Goal: Task Accomplishment & Management: Manage account settings

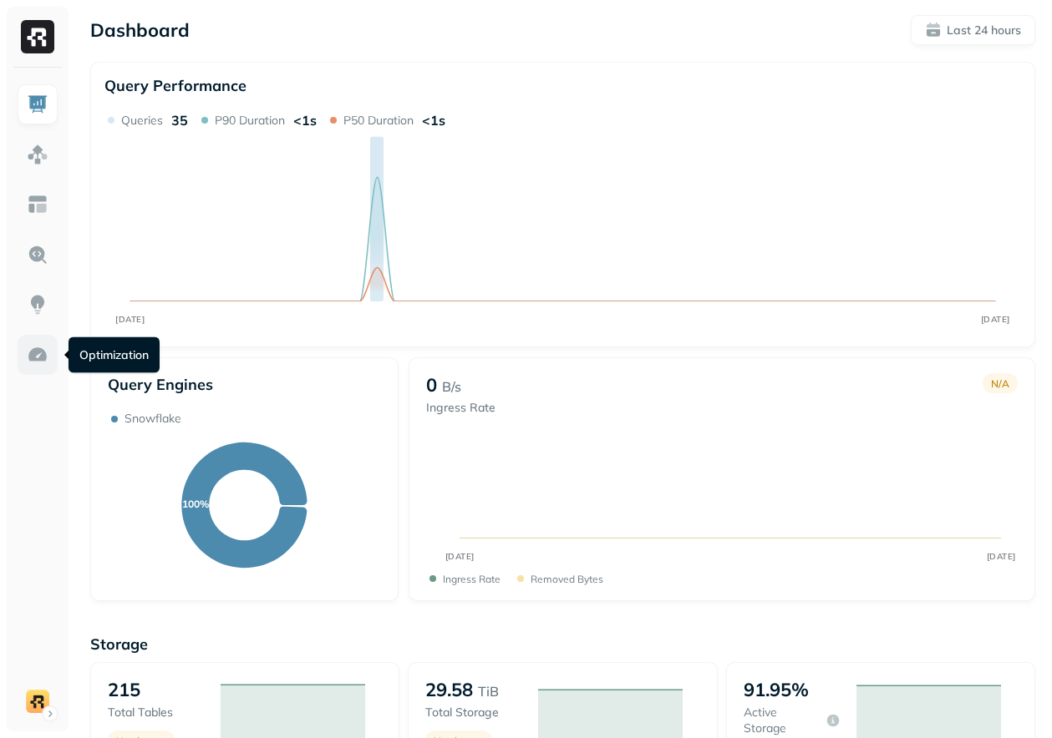
click at [22, 346] on link at bounding box center [38, 355] width 40 height 40
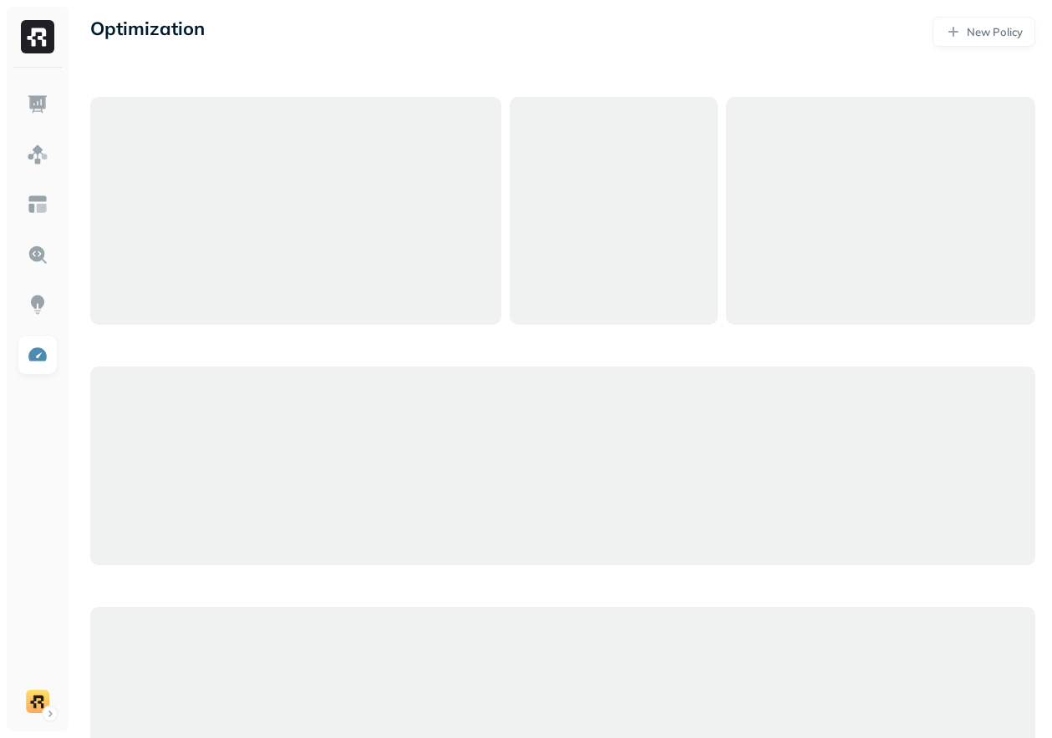
click at [388, 355] on div at bounding box center [562, 466] width 945 height 738
click at [409, 251] on div at bounding box center [295, 211] width 411 height 228
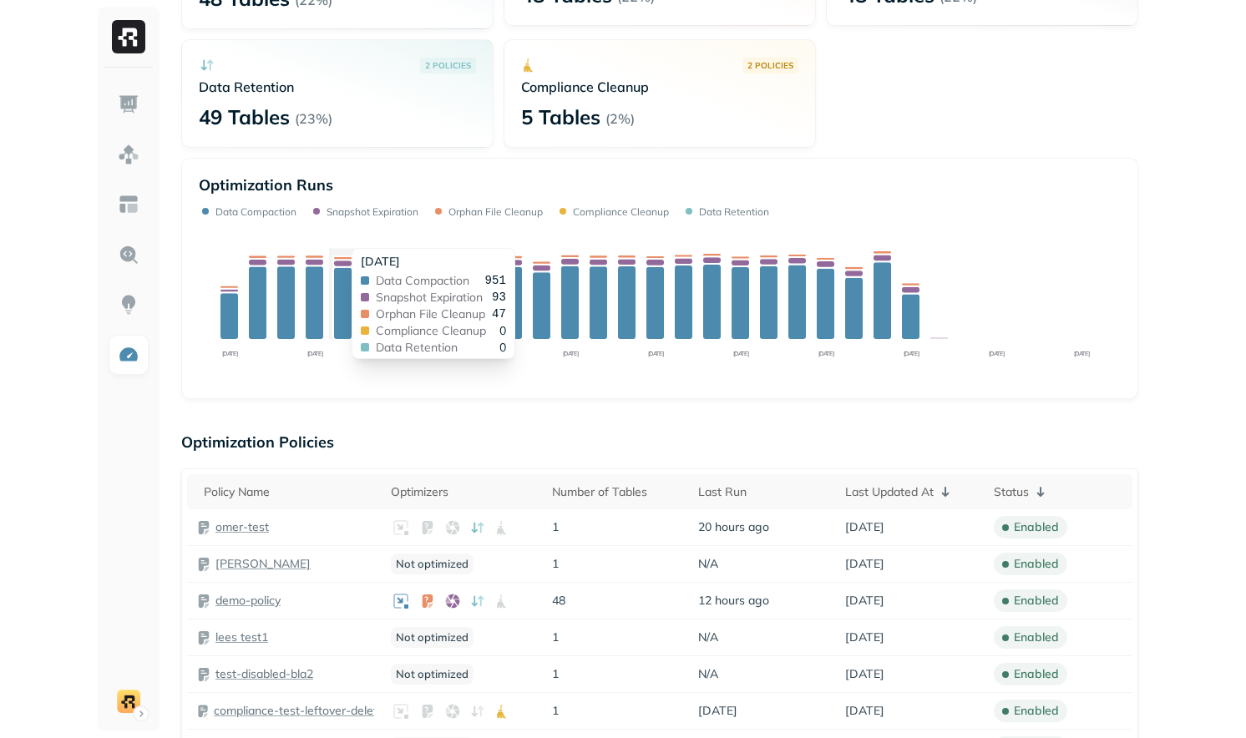
scroll to position [202, 0]
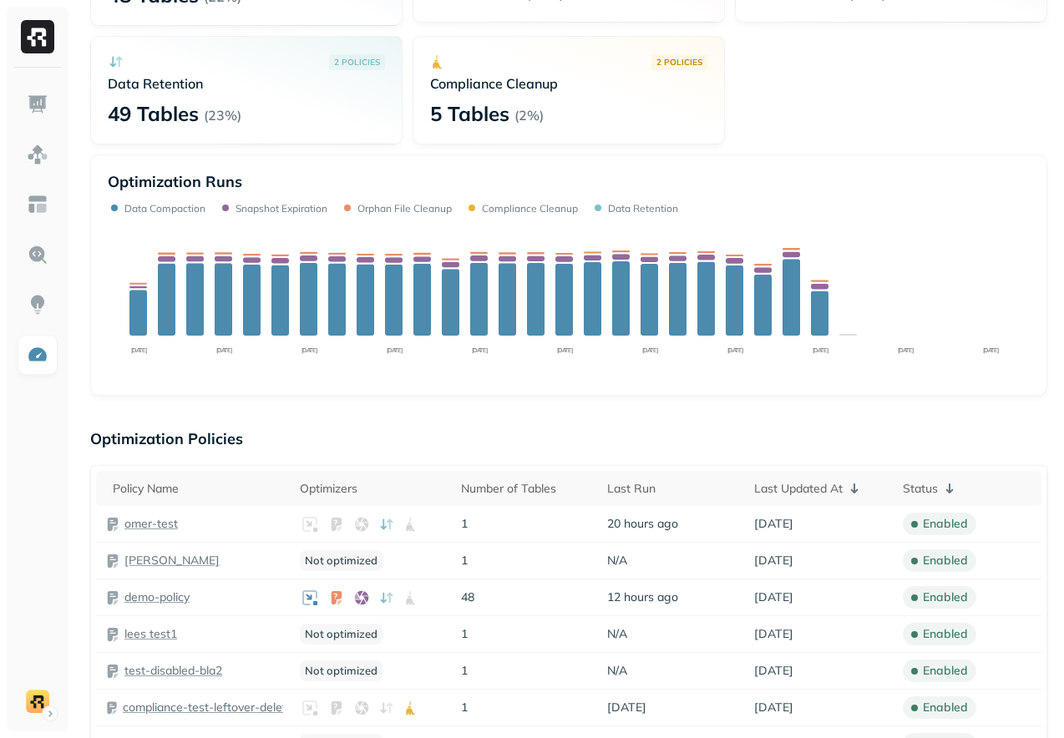
click at [478, 388] on div "Optimization Runs Data Compaction Snapshot Expiration Orphan File Cleanup Compl…" at bounding box center [568, 275] width 957 height 241
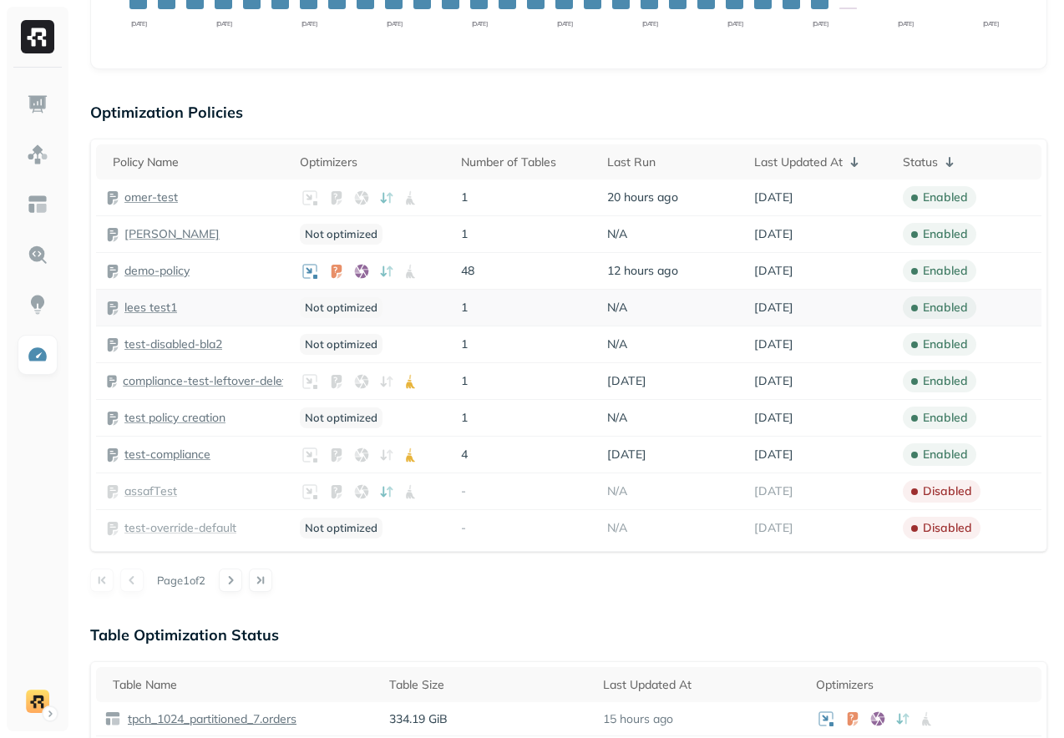
scroll to position [543, 0]
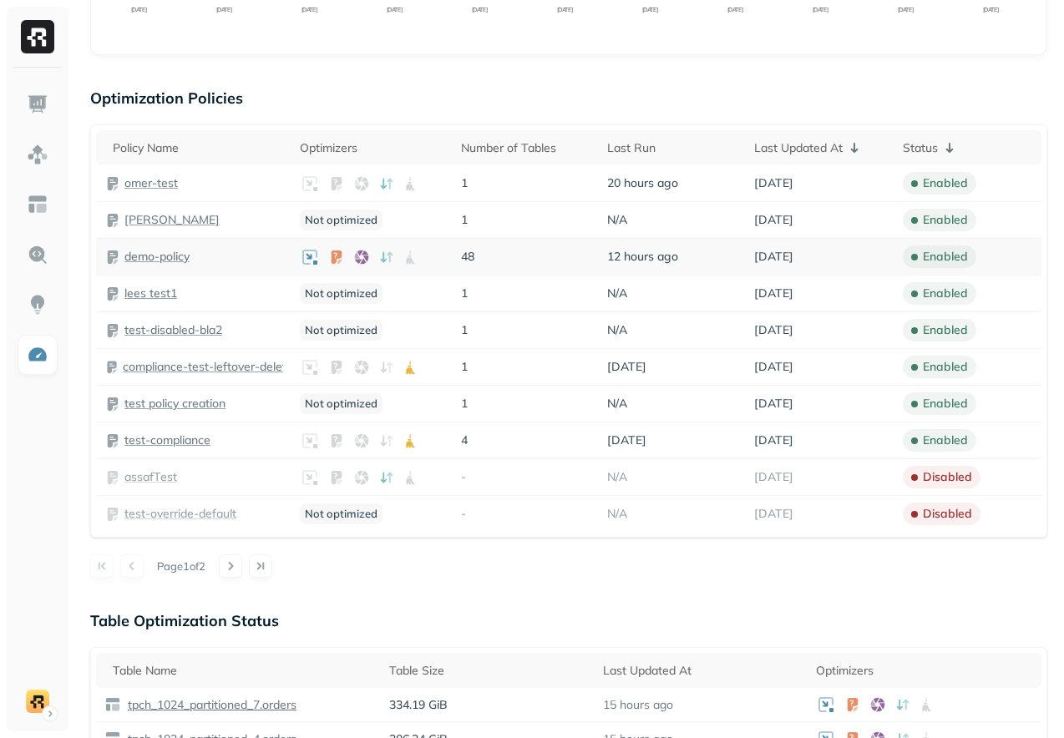
click at [150, 254] on p "demo-policy" at bounding box center [156, 257] width 65 height 16
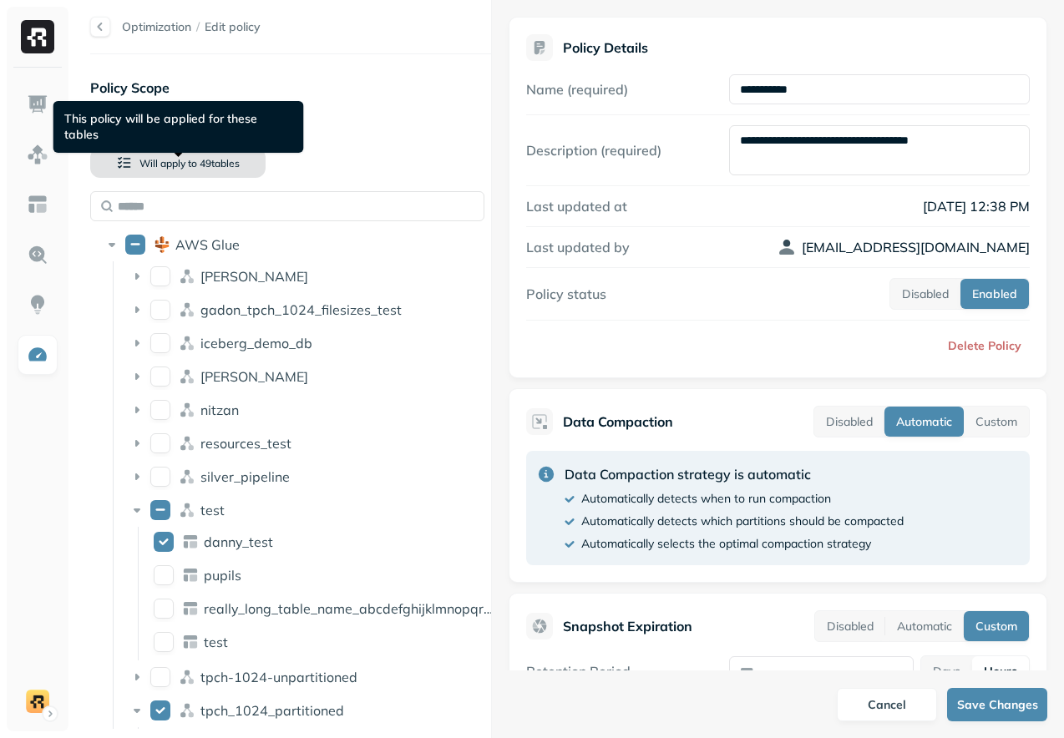
scroll to position [543, 0]
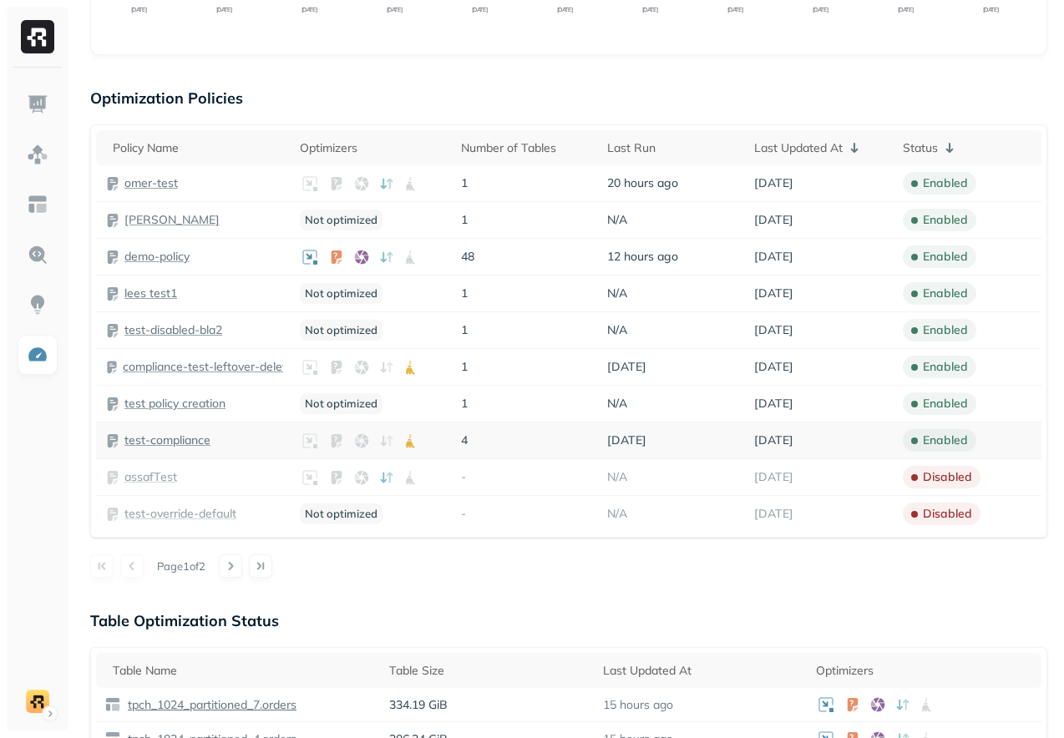
click at [155, 438] on p "test-compliance" at bounding box center [167, 441] width 86 height 16
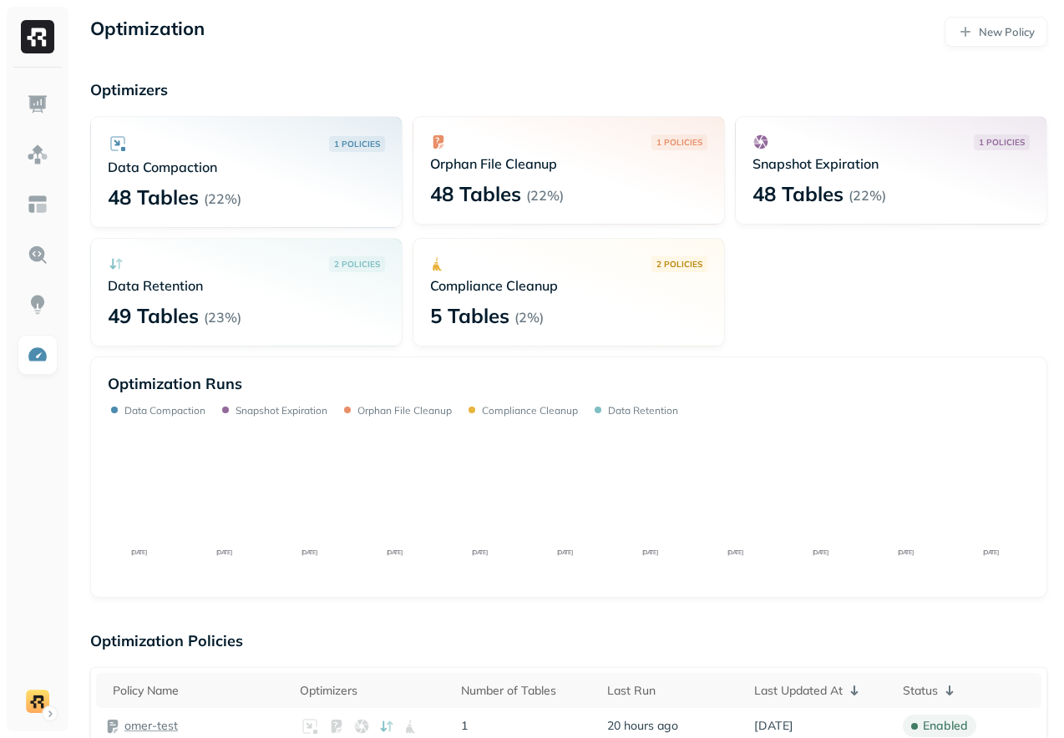
scroll to position [543, 0]
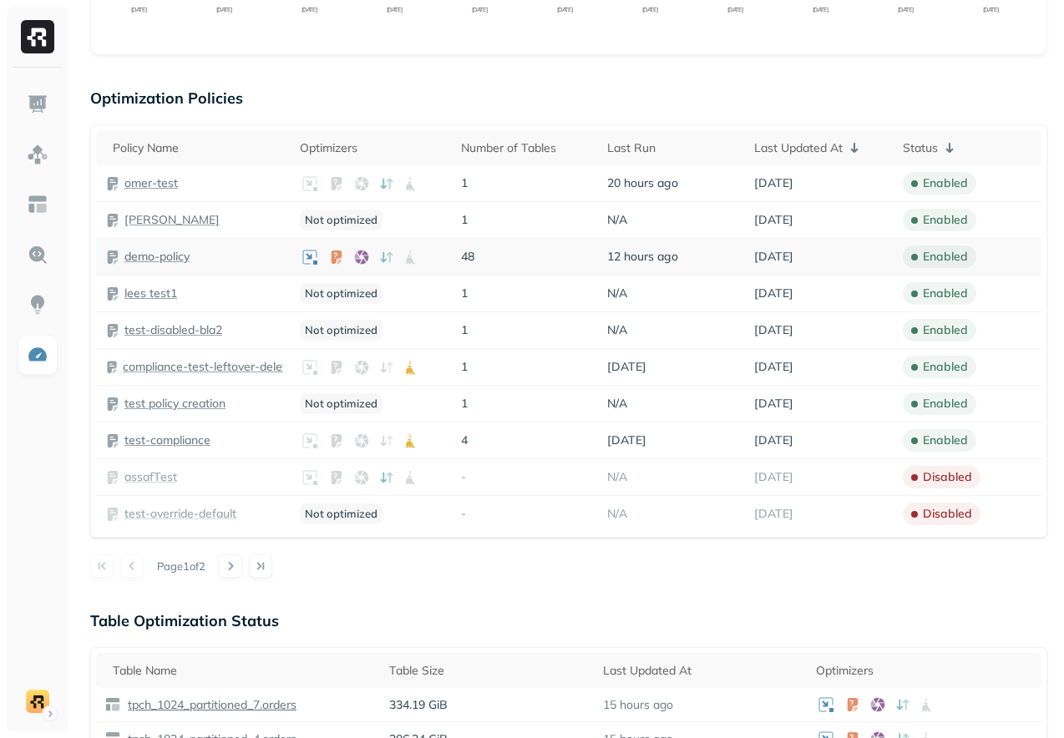
click at [165, 258] on p "demo-policy" at bounding box center [156, 257] width 65 height 16
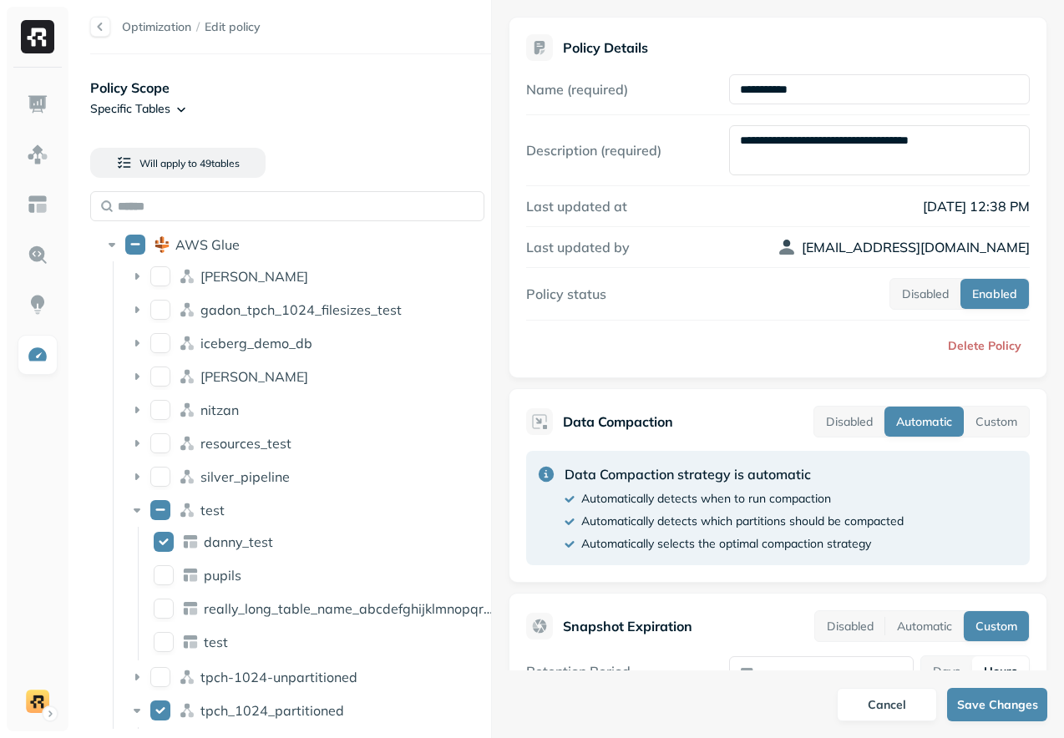
scroll to position [543, 0]
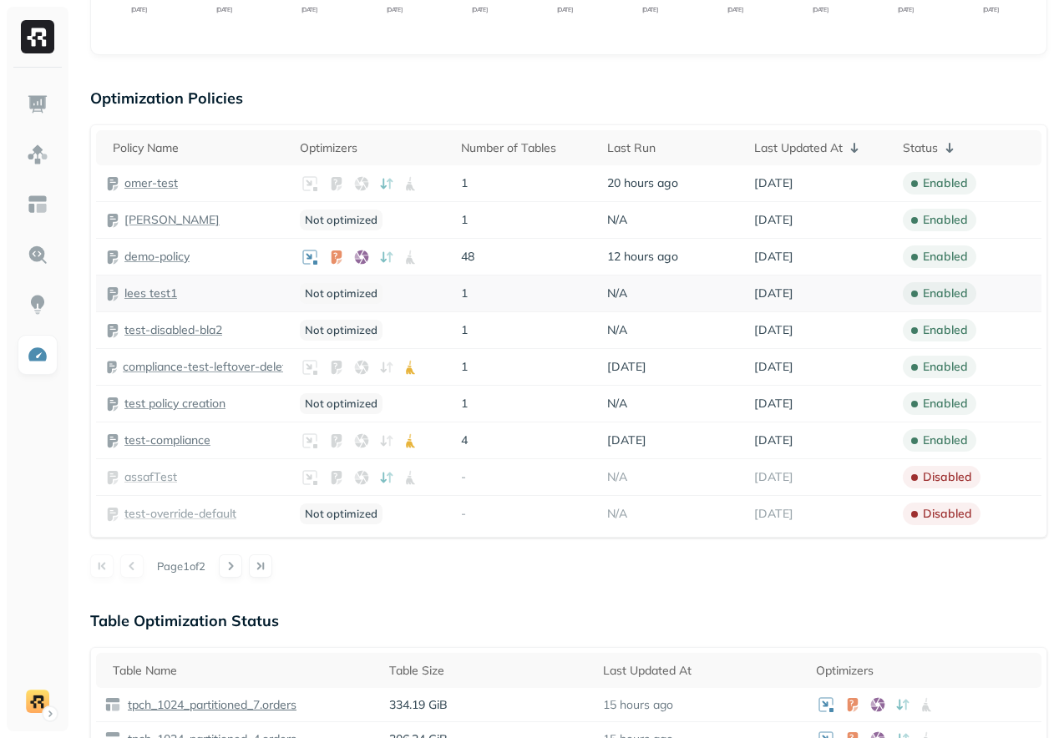
click at [137, 290] on p "lees test1" at bounding box center [150, 294] width 53 height 16
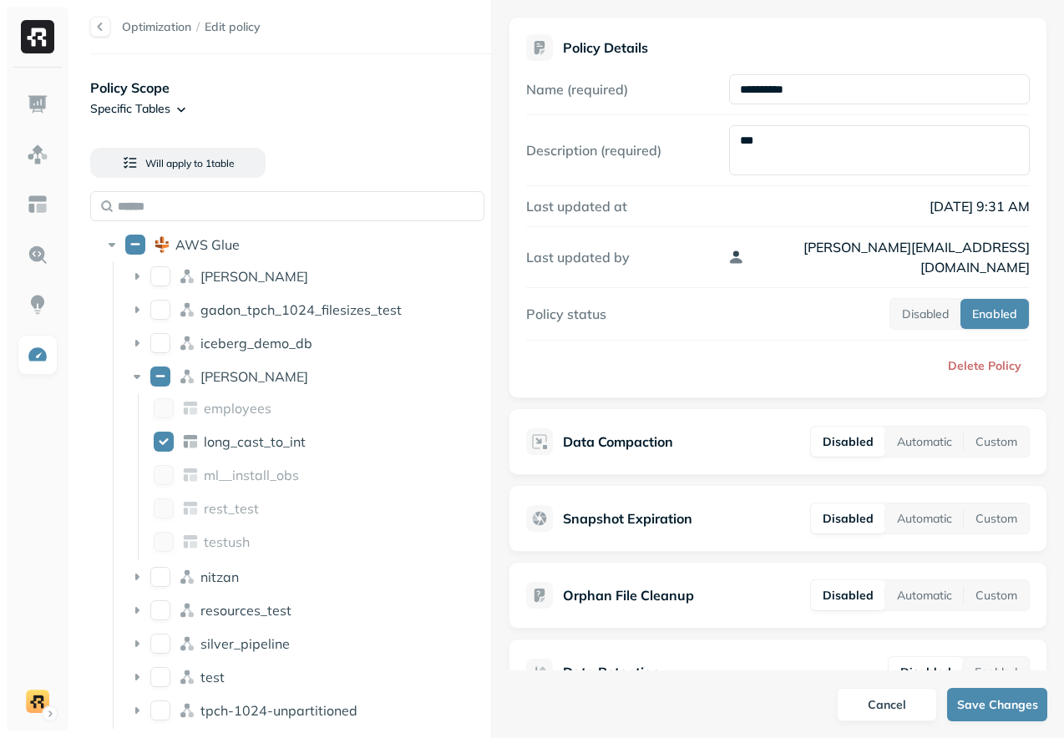
click at [131, 95] on p "Policy Scope" at bounding box center [290, 88] width 401 height 20
click at [131, 104] on html "**********" at bounding box center [532, 369] width 1064 height 738
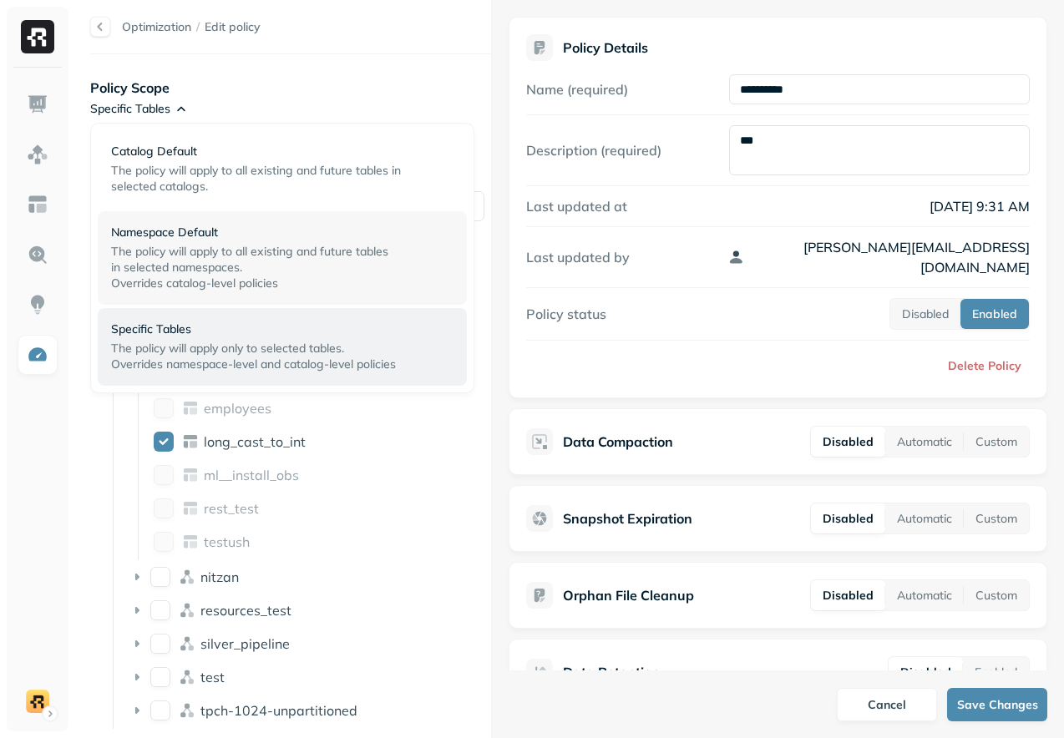
click at [159, 250] on span "The policy will apply to all existing and future tables" at bounding box center [249, 251] width 277 height 15
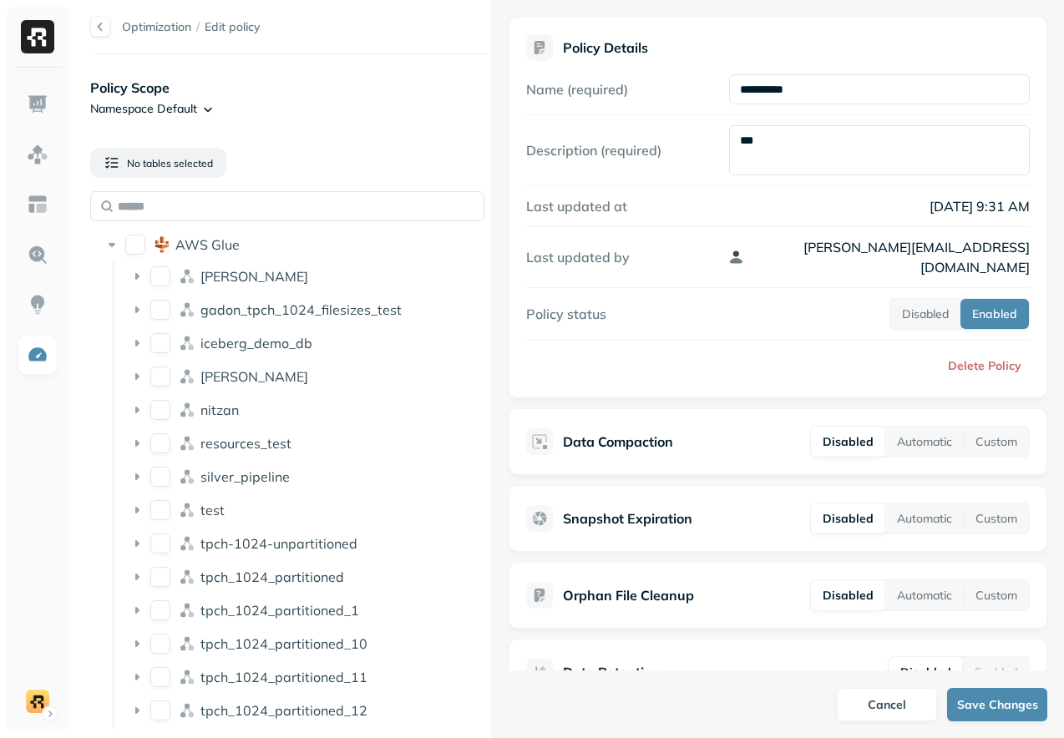
click at [296, 58] on div "Optimization / Edit policy Policy Scope Namespace Default No tables selected AW…" at bounding box center [283, 369] width 418 height 738
click at [156, 505] on button "test" at bounding box center [160, 510] width 20 height 20
click at [230, 505] on div "test" at bounding box center [347, 510] width 295 height 17
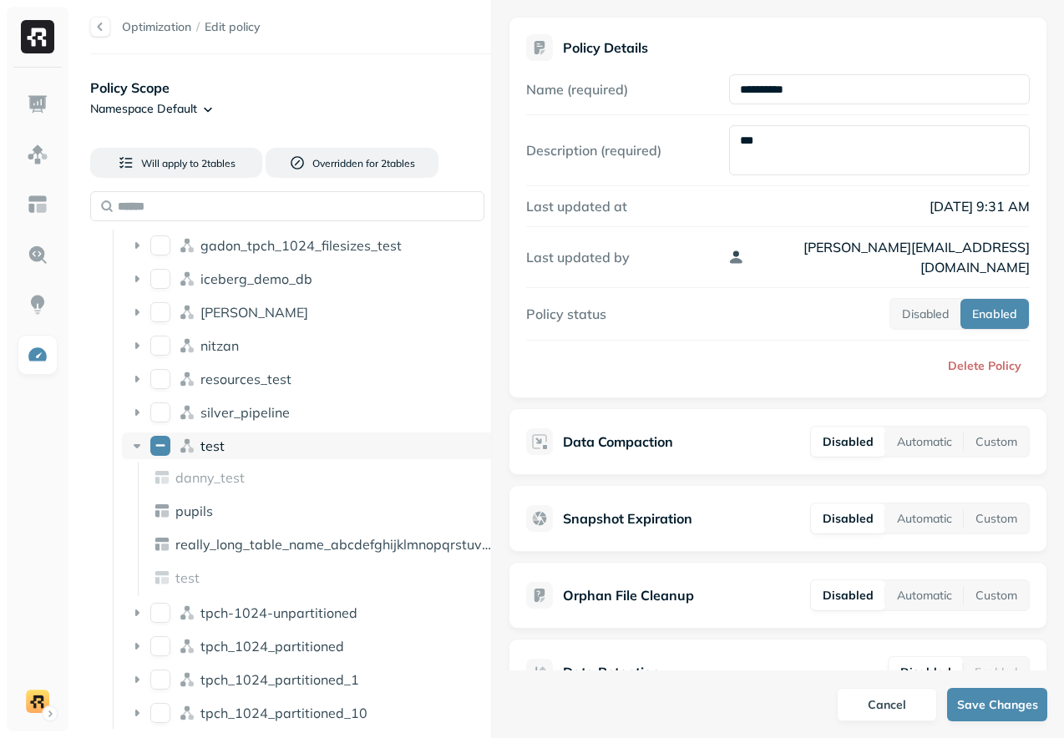
scroll to position [89, 0]
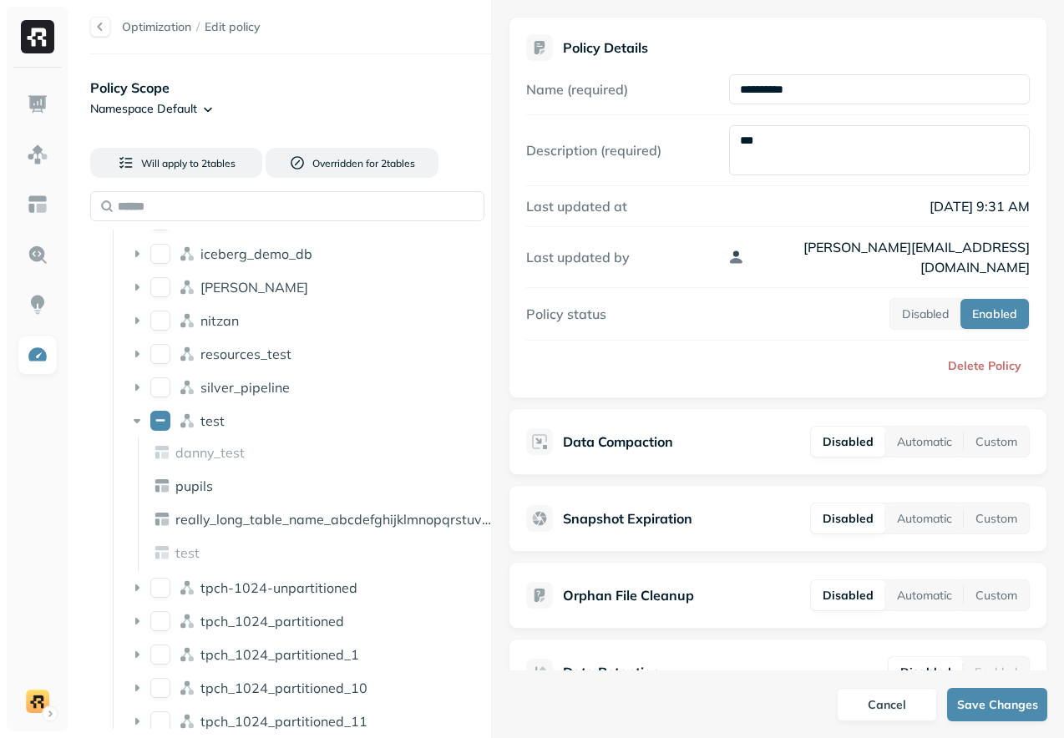
click at [227, 179] on div "Will apply to 2 table s Overridden for 2 table s" at bounding box center [176, 162] width 172 height 57
click at [227, 159] on span "2 table s" at bounding box center [217, 163] width 37 height 13
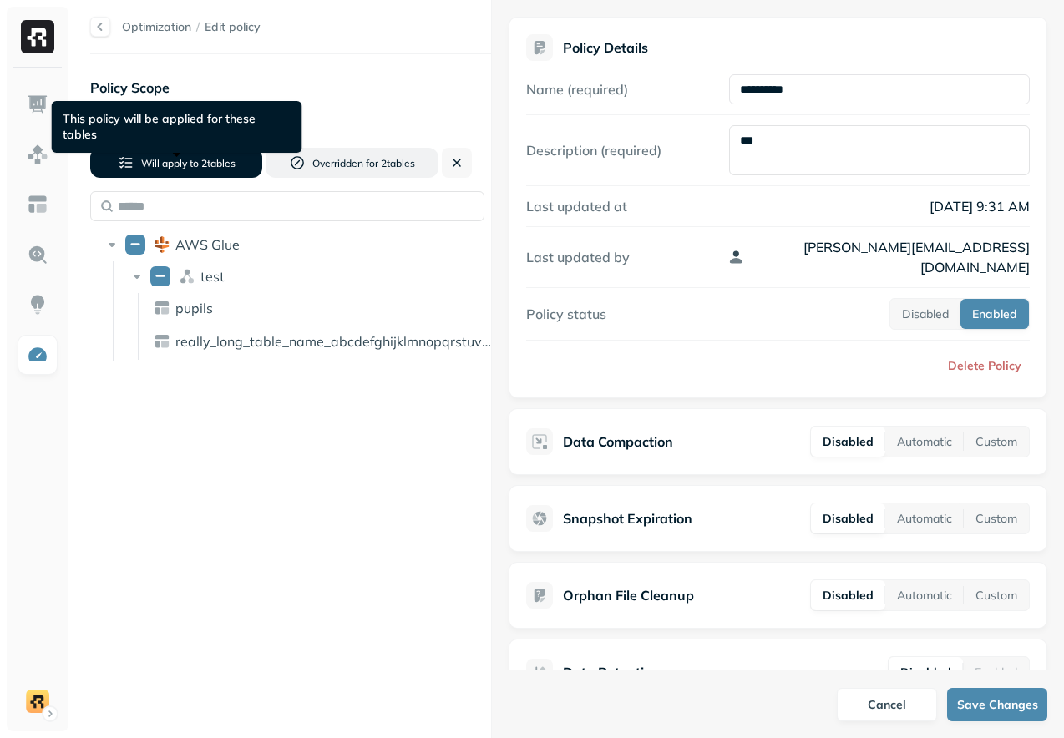
scroll to position [0, 0]
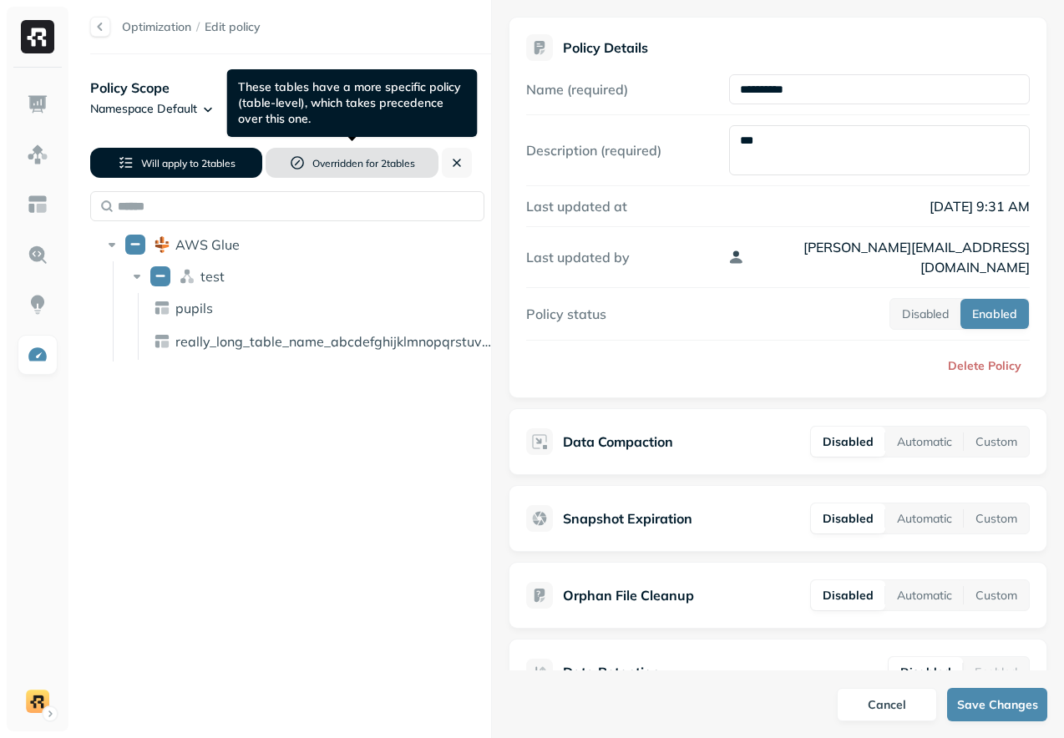
click at [299, 158] on button "Overridden for 2 table s" at bounding box center [352, 163] width 172 height 30
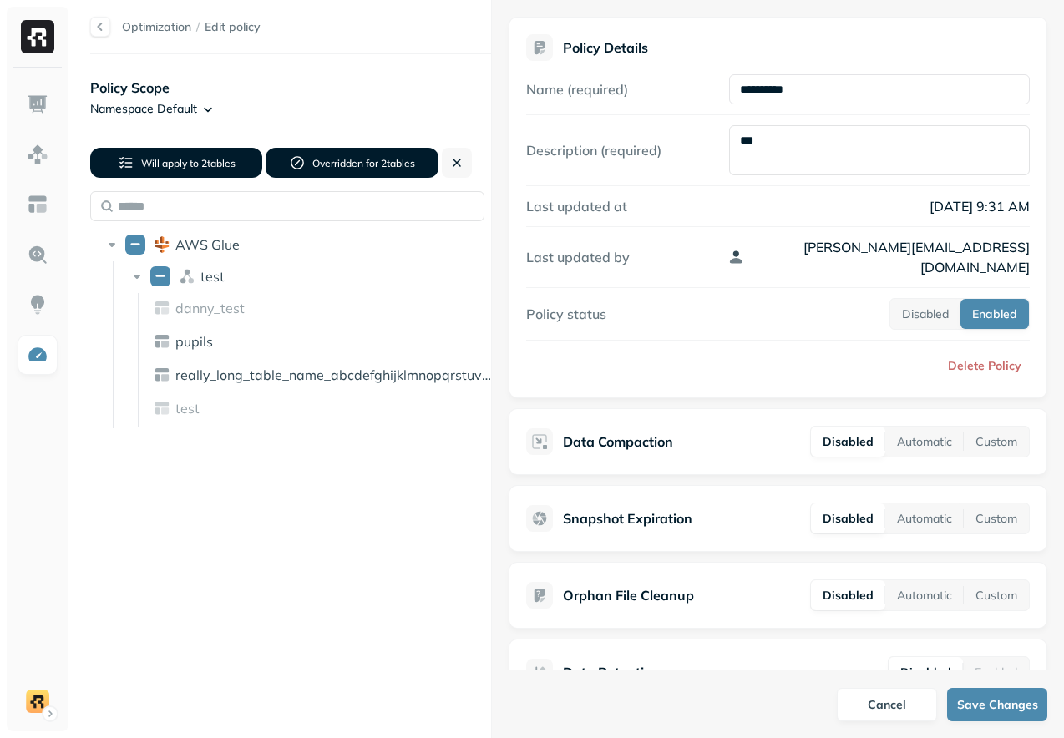
click at [299, 158] on button "Overridden for 2 table s" at bounding box center [352, 163] width 172 height 30
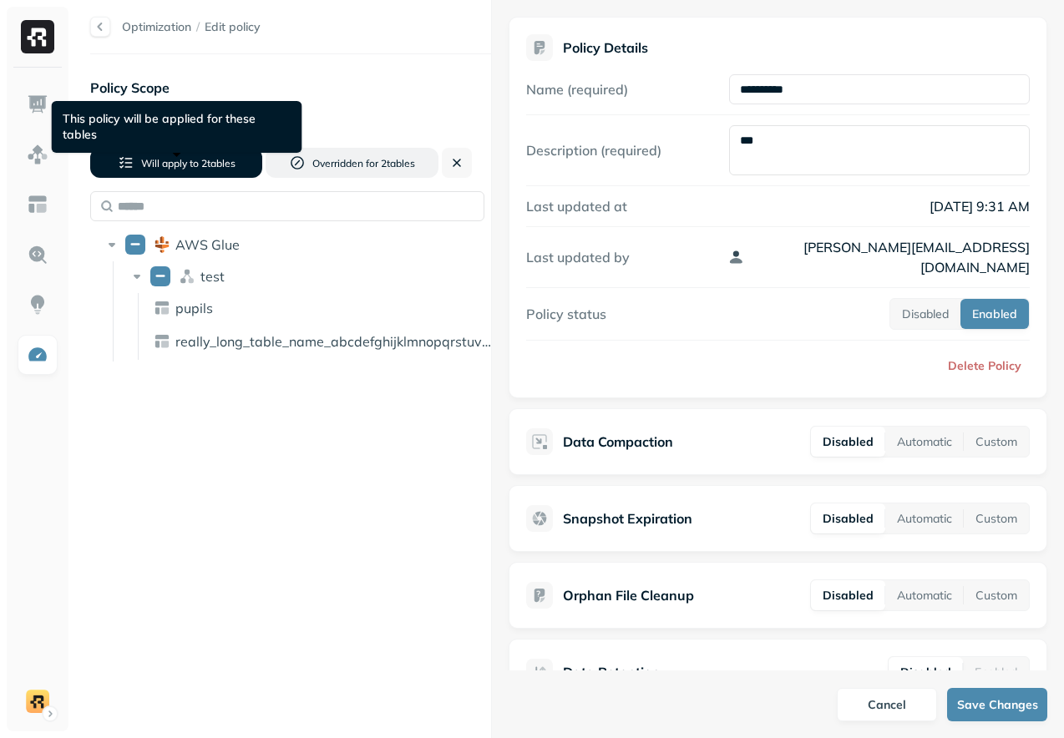
click at [217, 158] on span "2 table s" at bounding box center [217, 163] width 37 height 13
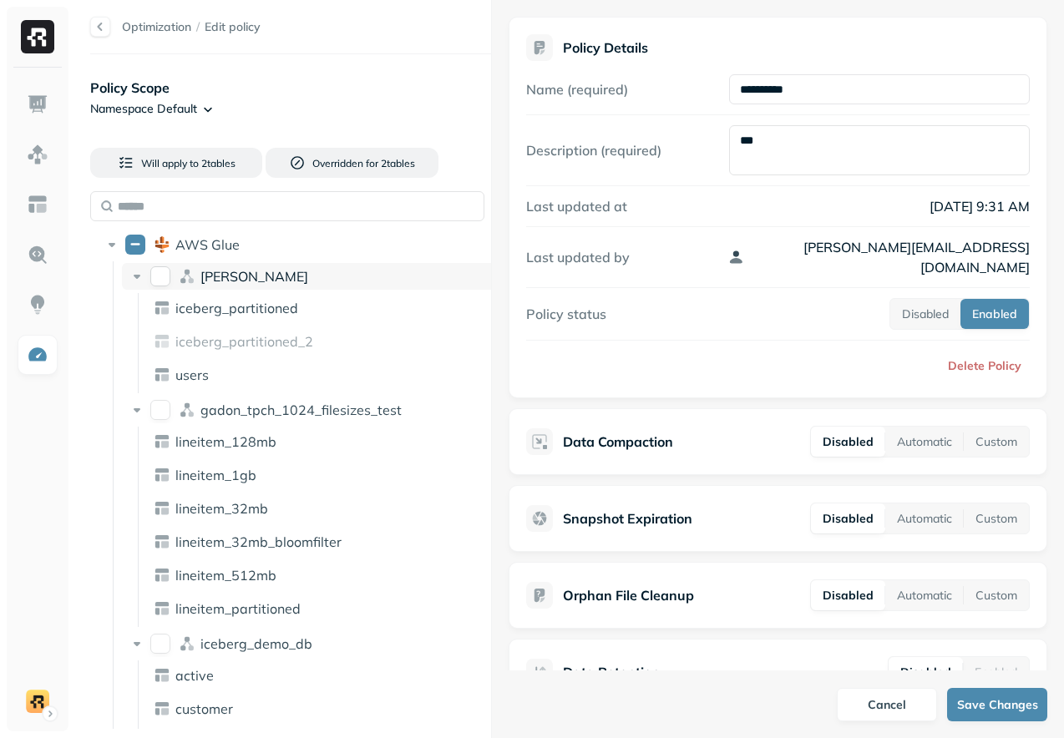
click at [163, 276] on button "dean" at bounding box center [160, 276] width 20 height 20
click at [138, 235] on button "AWS Glue" at bounding box center [135, 245] width 20 height 20
click at [214, 271] on span "[PERSON_NAME]" at bounding box center [254, 276] width 108 height 17
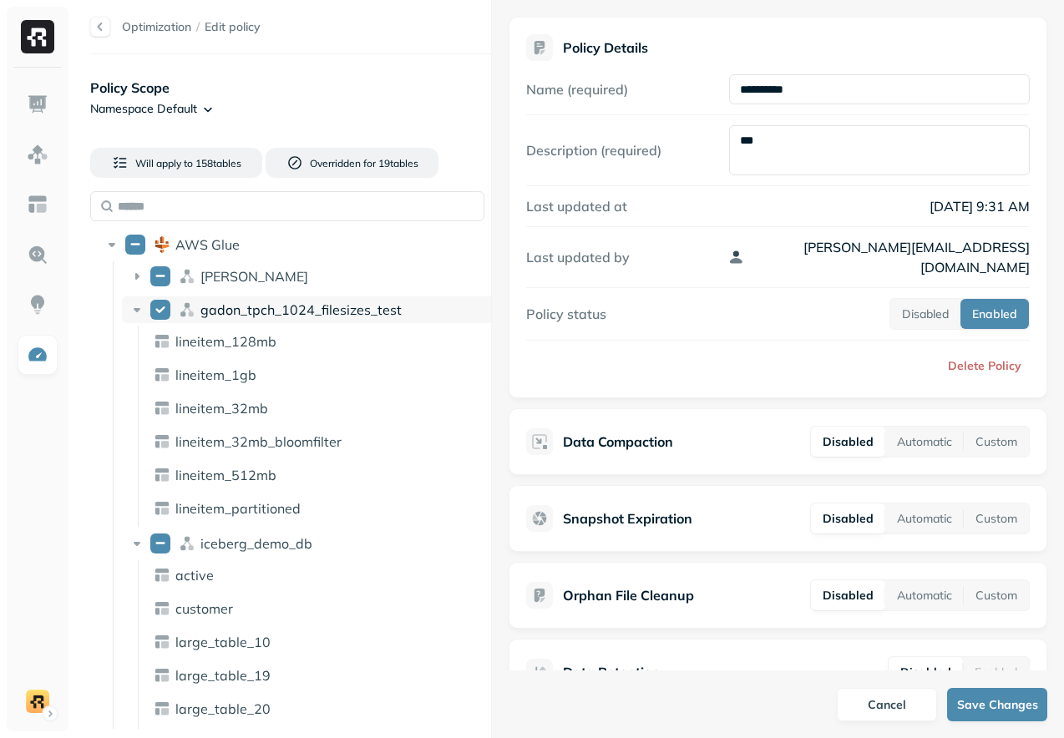
click at [214, 320] on div "gadon_tpch_1024_filesizes_test" at bounding box center [312, 310] width 380 height 27
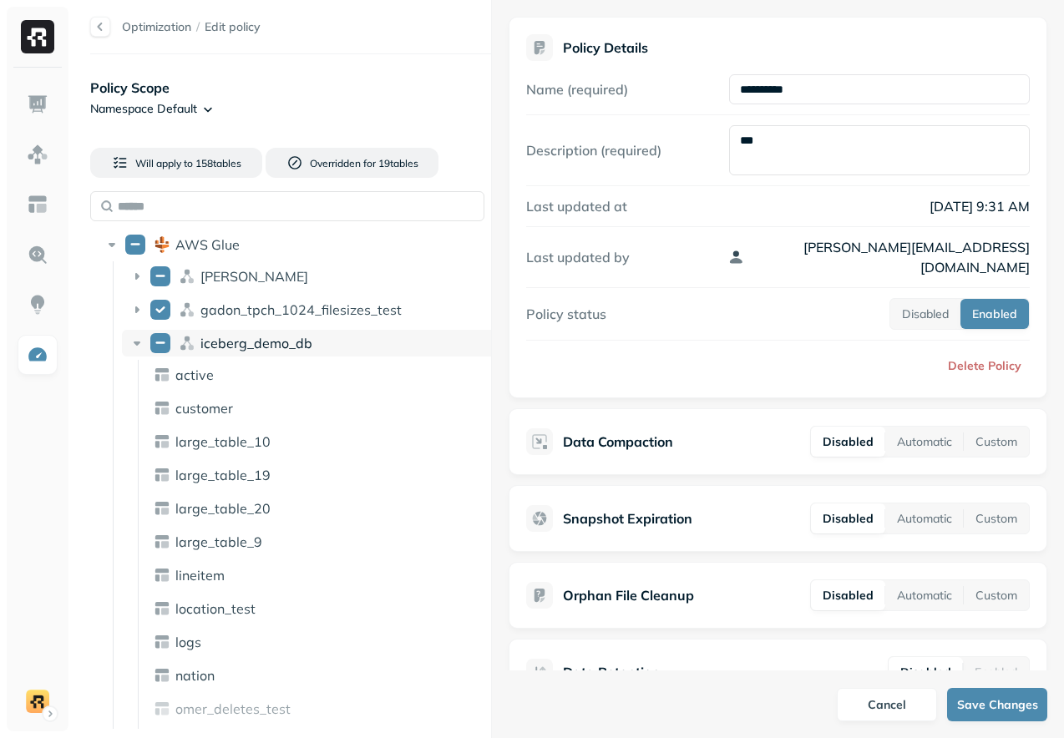
click at [227, 352] on div "iceberg_demo_db" at bounding box center [312, 343] width 380 height 27
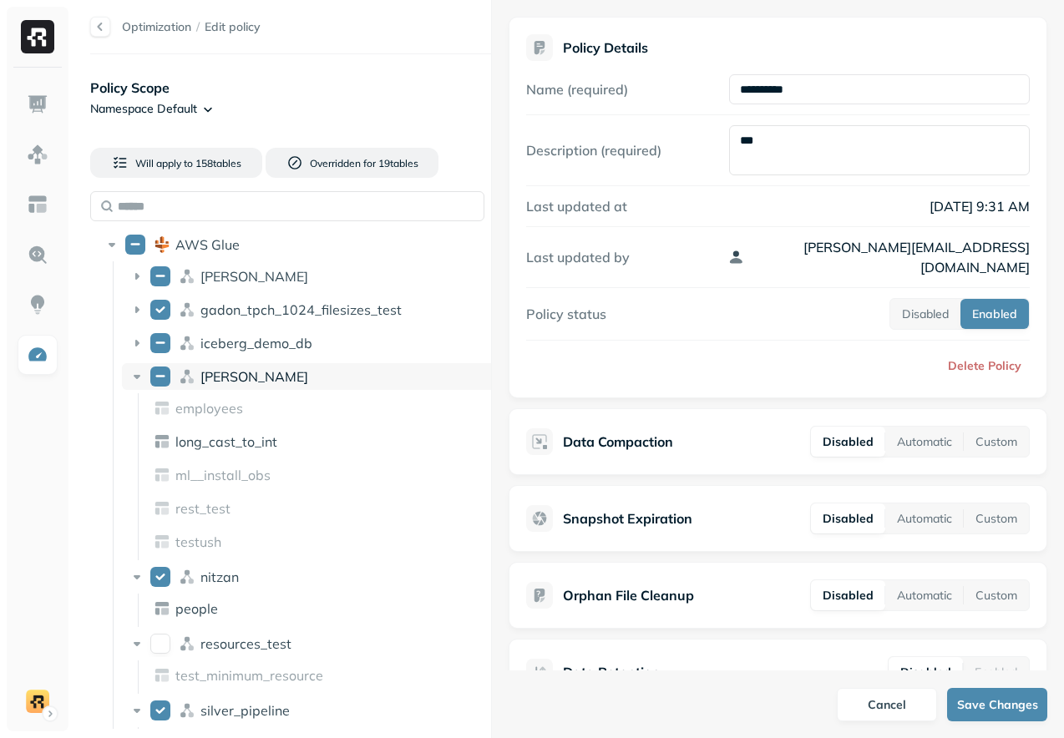
click at [227, 378] on div "[PERSON_NAME]" at bounding box center [347, 376] width 295 height 17
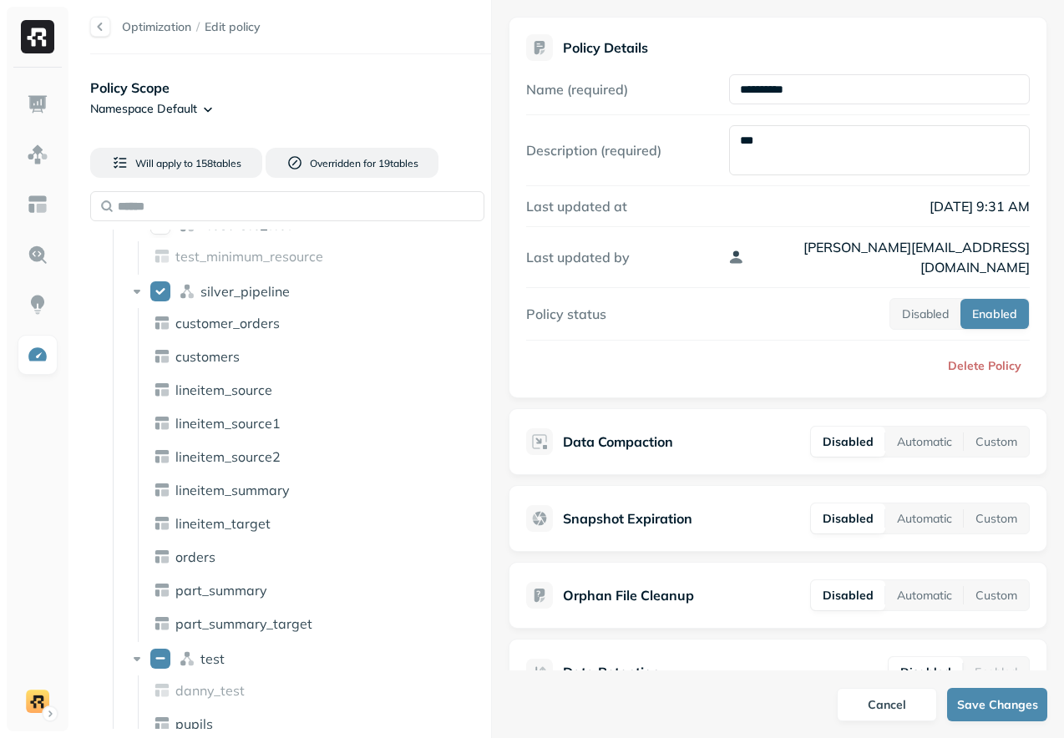
scroll to position [76, 0]
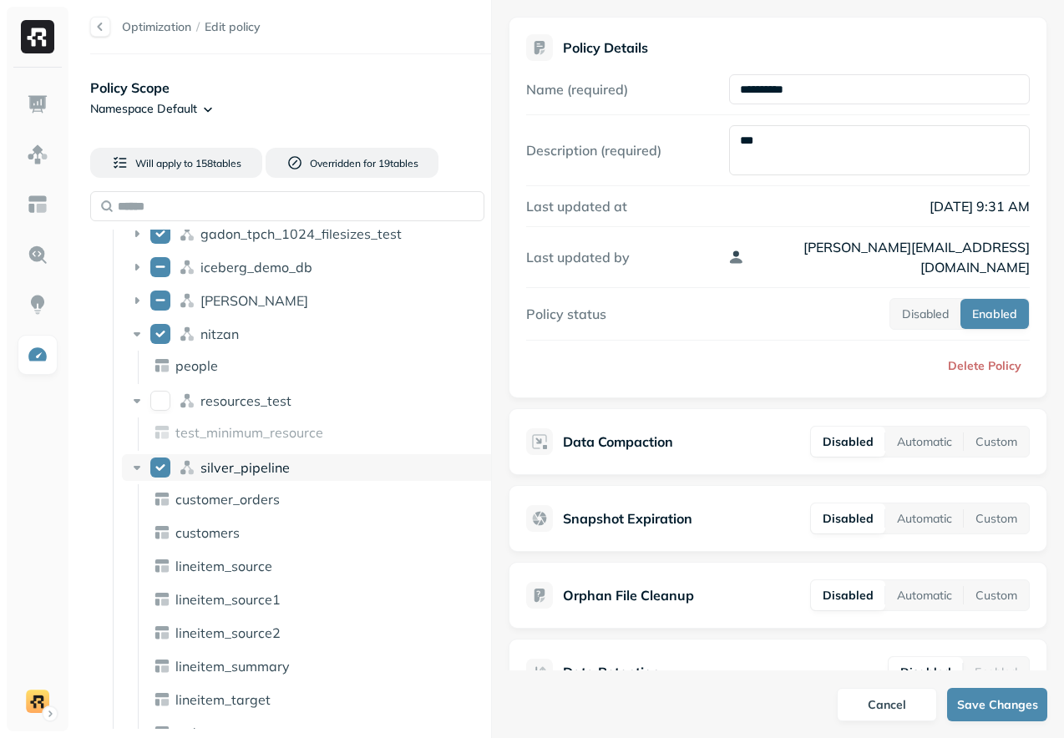
click at [266, 471] on span "silver_pipeline" at bounding box center [244, 467] width 89 height 17
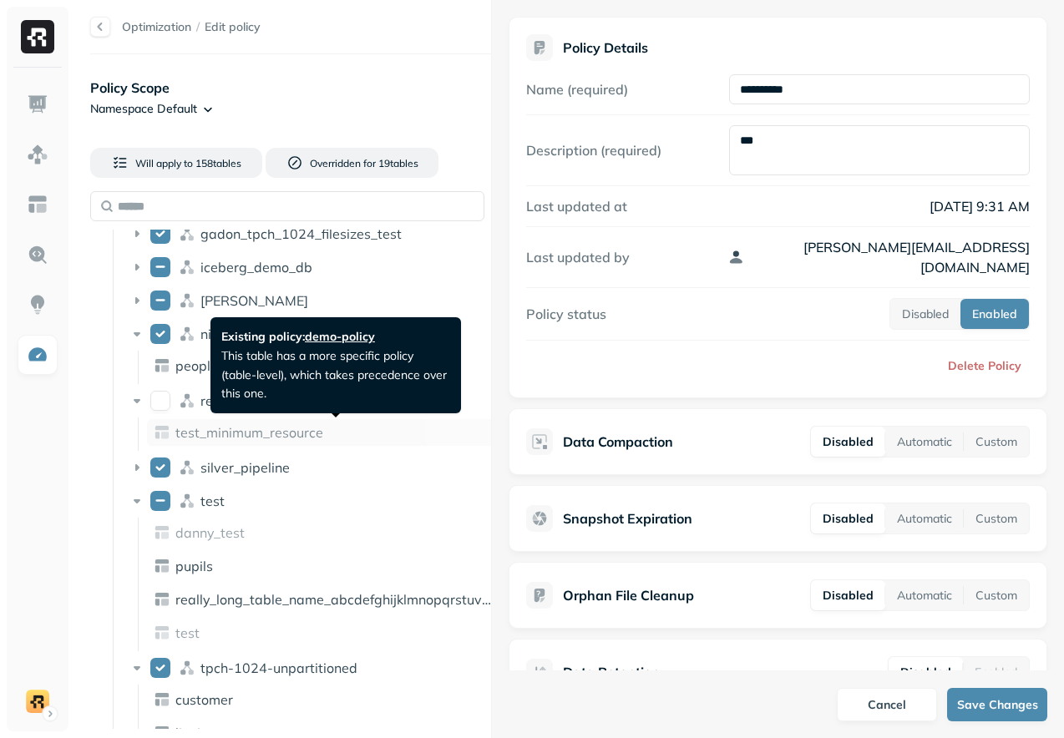
click at [289, 429] on span "test_minimum_resource" at bounding box center [249, 432] width 148 height 17
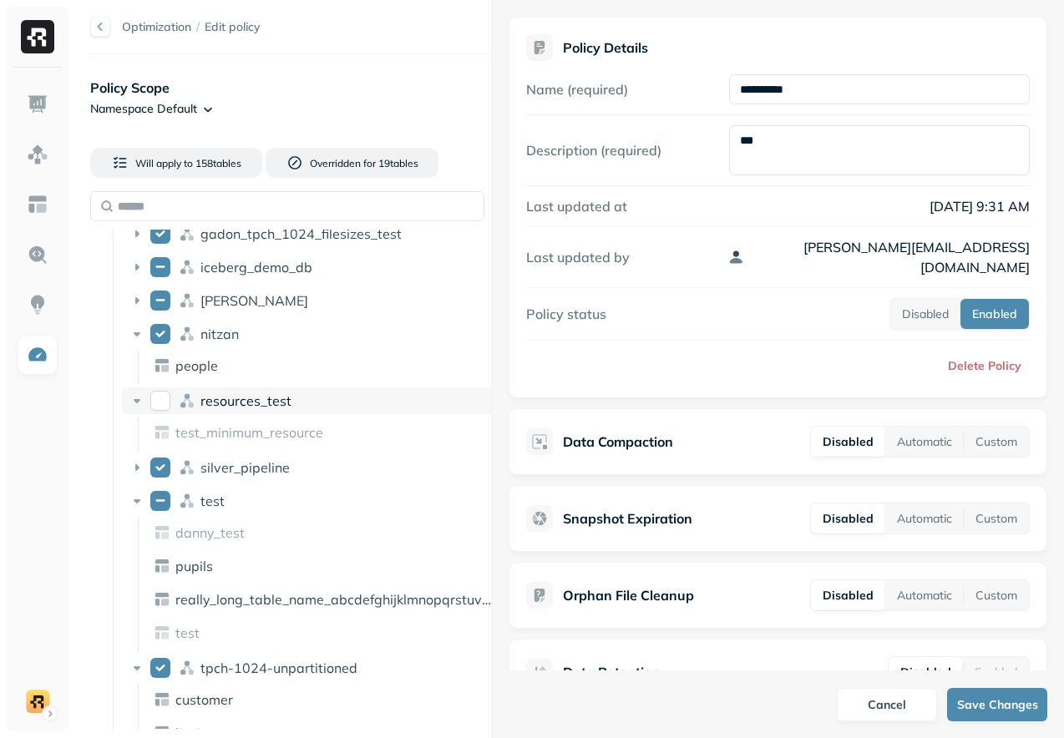
click at [250, 403] on span "resources_test" at bounding box center [245, 401] width 91 height 17
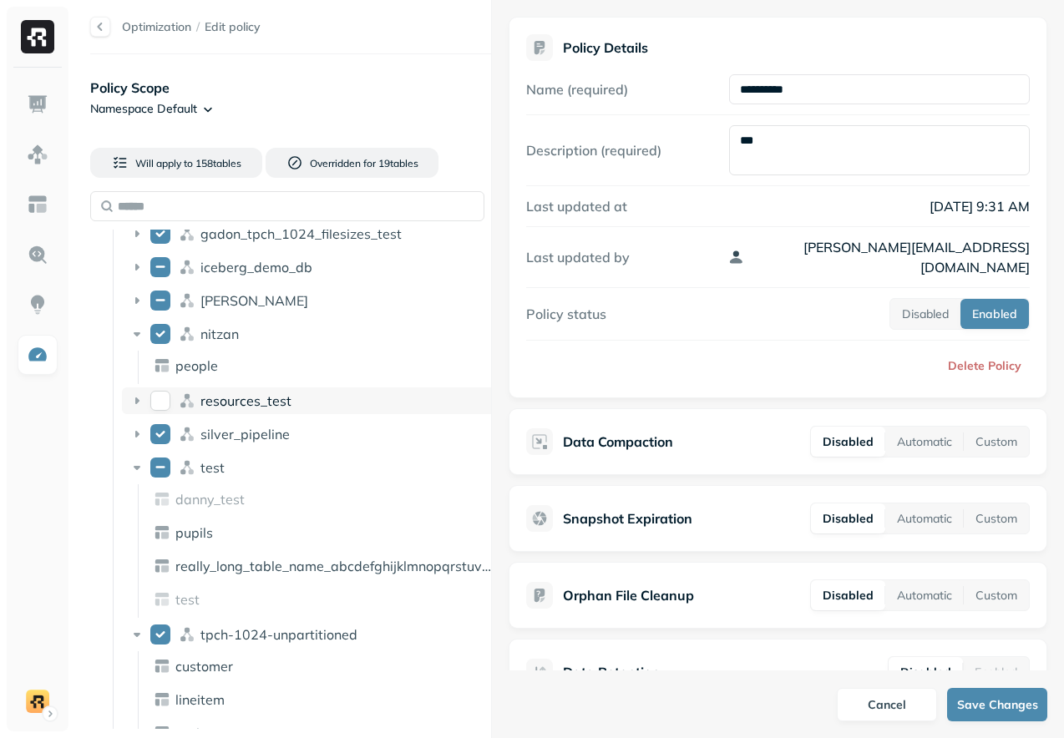
click at [250, 403] on span "resources_test" at bounding box center [245, 401] width 91 height 17
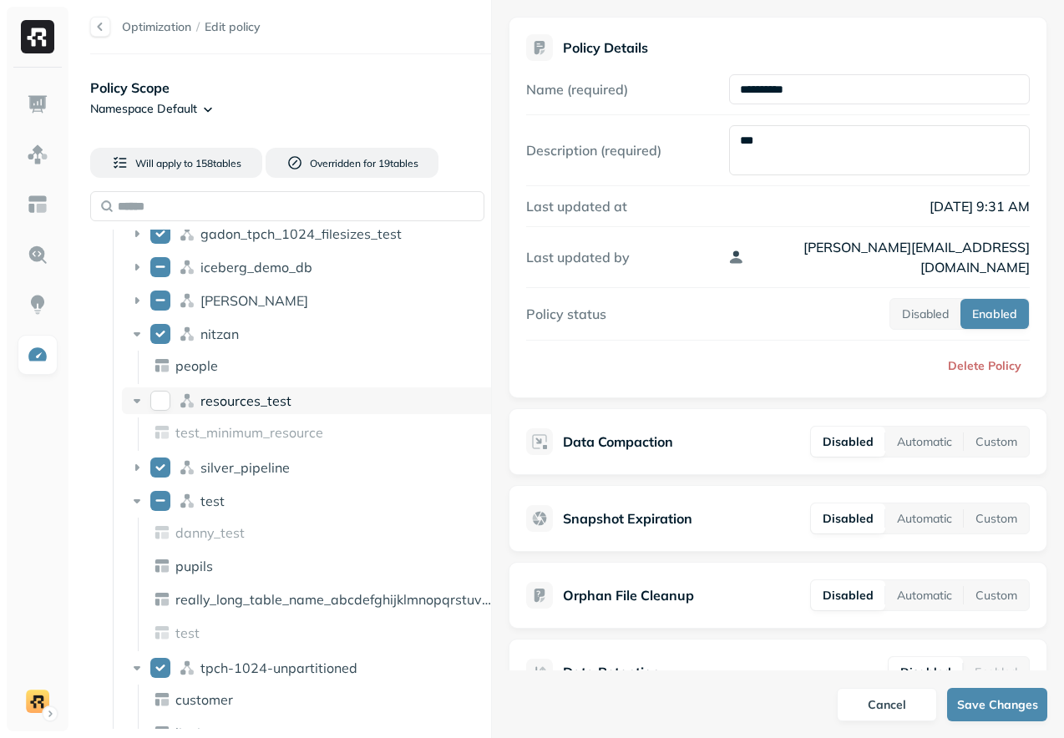
click at [159, 401] on button "resources_test" at bounding box center [160, 401] width 20 height 20
click at [146, 400] on div "resources_test" at bounding box center [312, 401] width 380 height 27
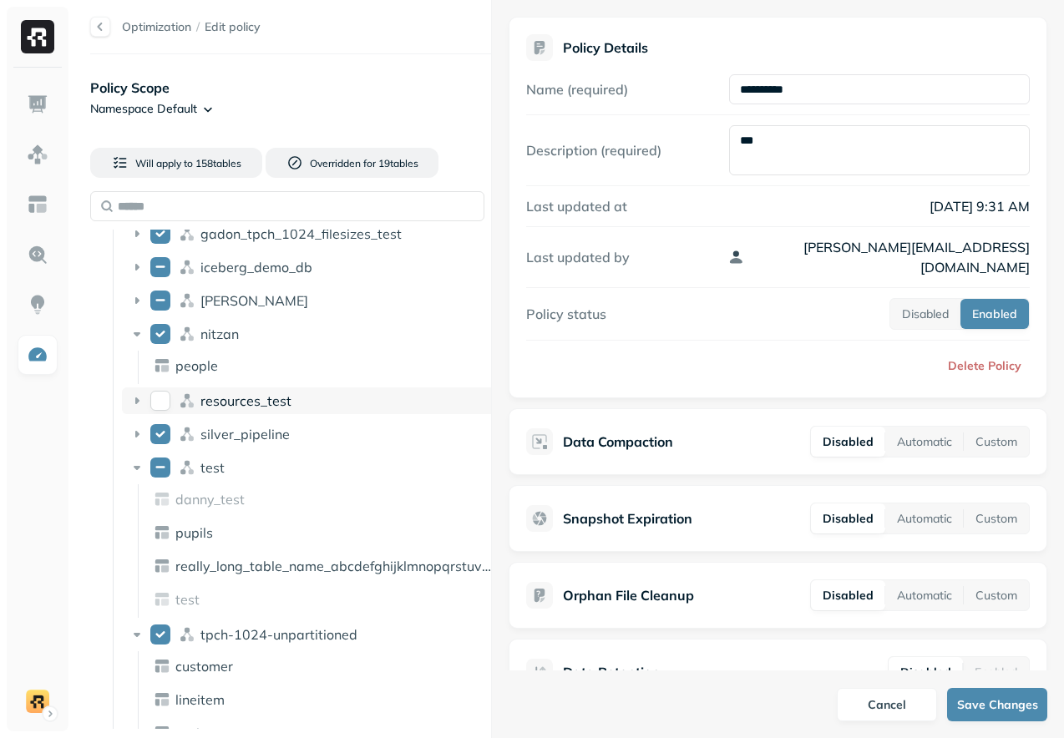
click at [168, 400] on button "resources_test" at bounding box center [160, 401] width 20 height 20
click at [187, 401] on icon at bounding box center [187, 401] width 17 height 17
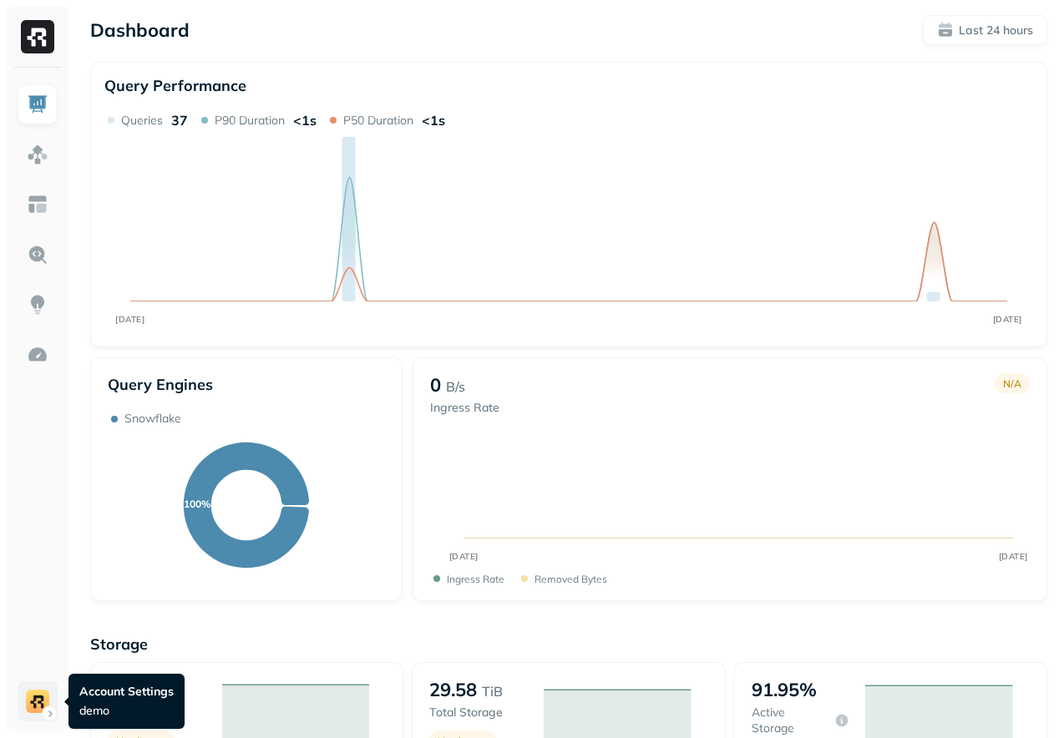
click at [26, 711] on html "Dashboard Last 24 hours Query Performance SEP 22 SEP 23 Queries 37 P90 Duration…" at bounding box center [532, 592] width 1064 height 1184
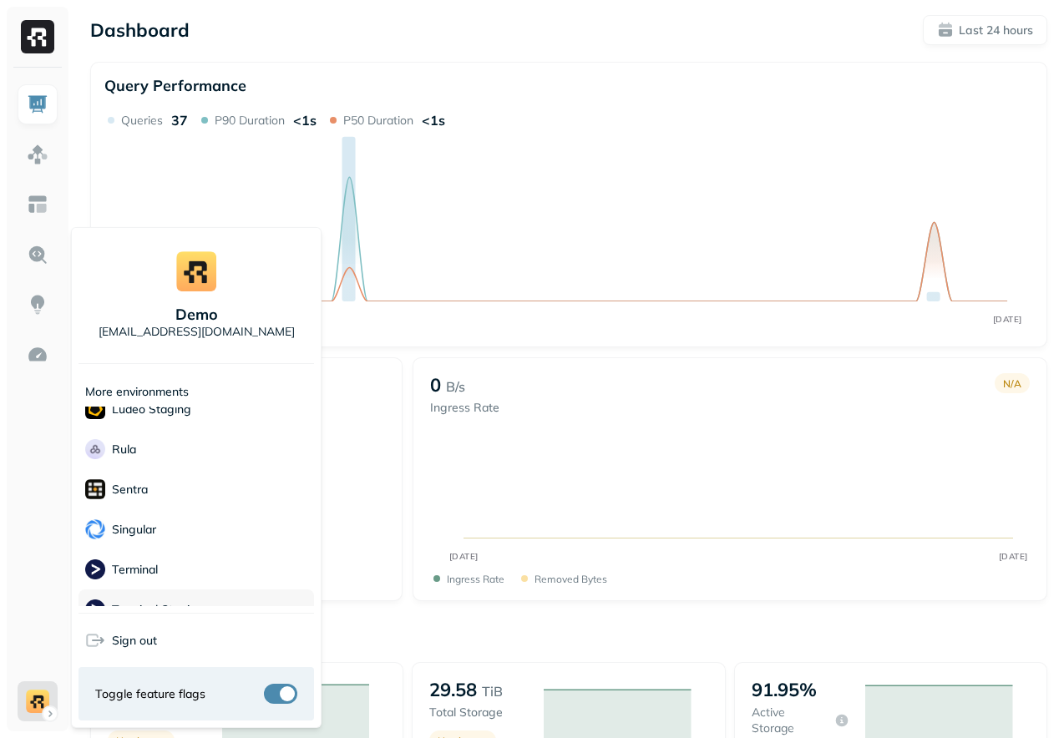
scroll to position [293, 0]
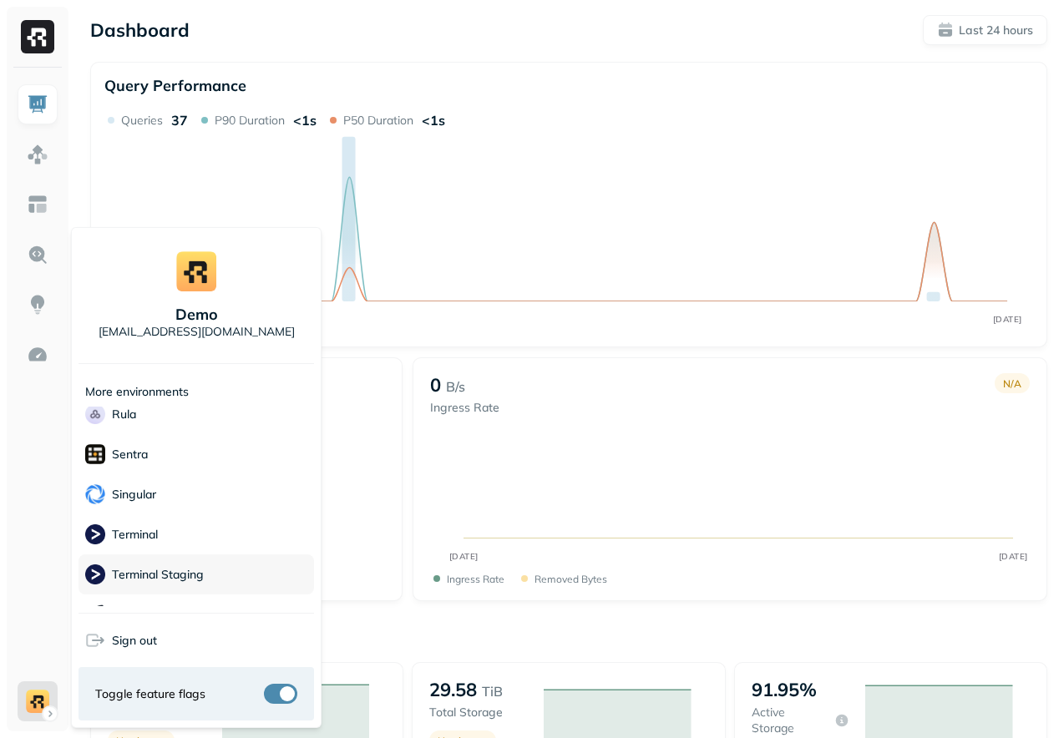
click at [177, 580] on p "Terminal Staging" at bounding box center [158, 575] width 92 height 16
